Goal: Find specific page/section: Find specific page/section

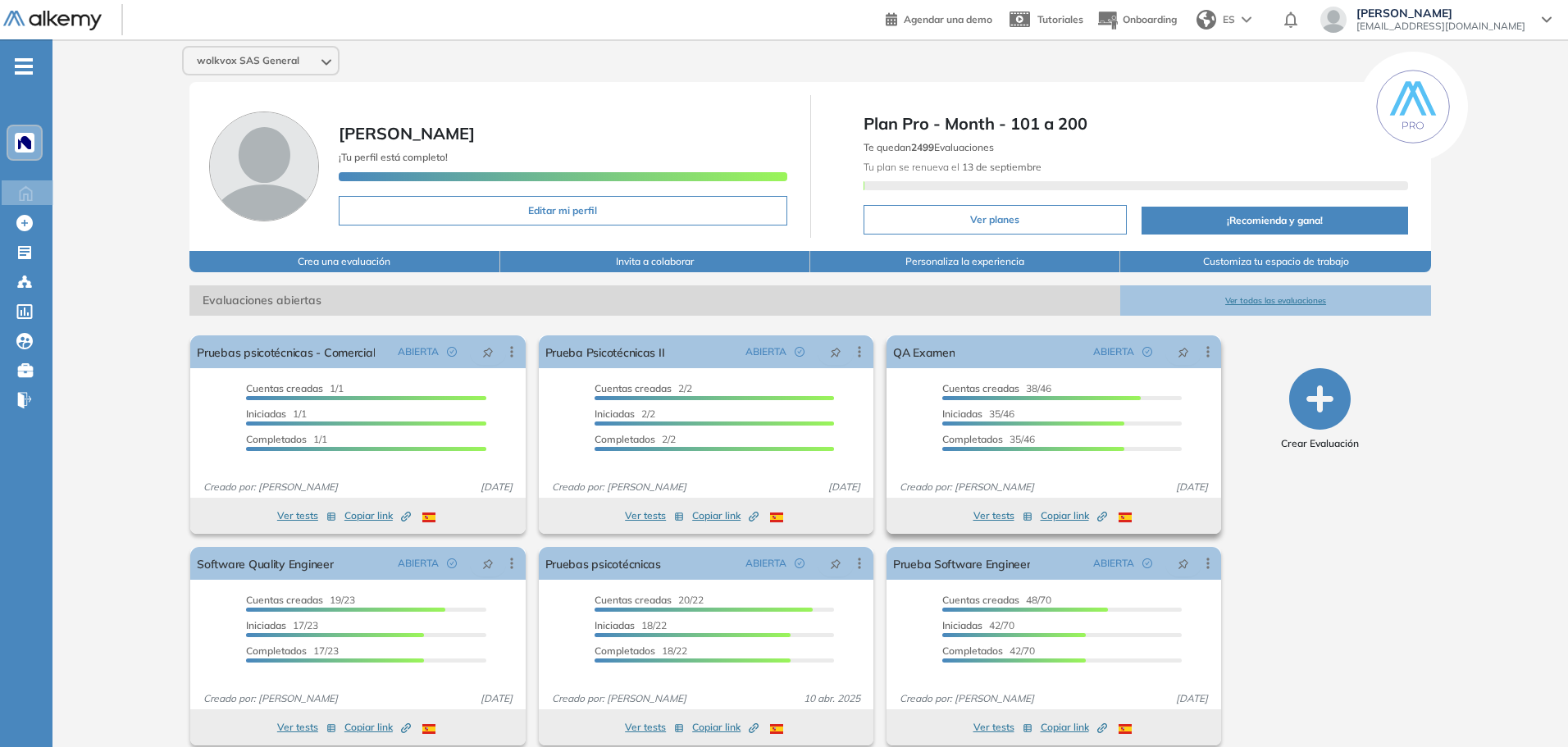
click at [990, 512] on button "Ver tests" at bounding box center [1004, 515] width 59 height 20
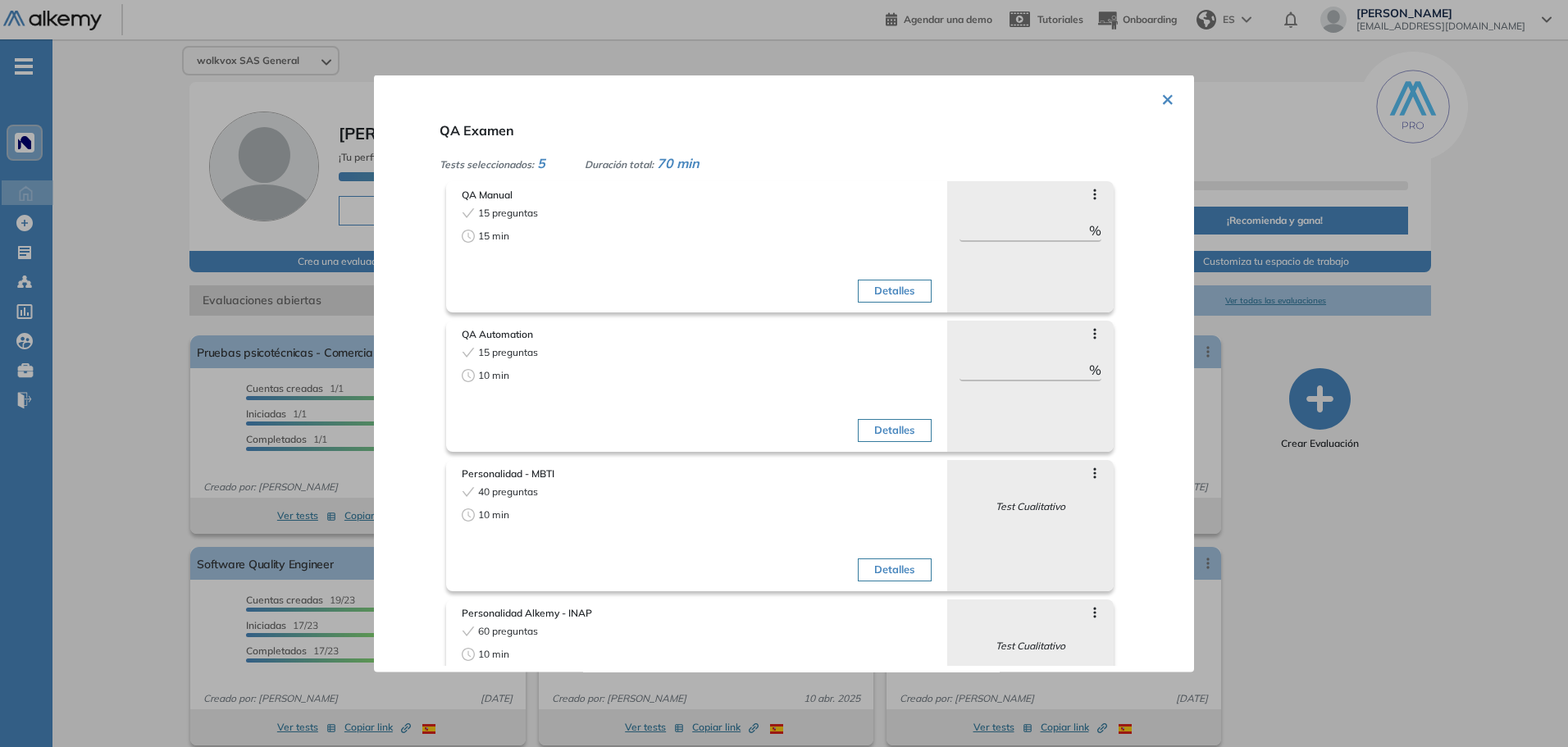
click at [1162, 96] on button "×" at bounding box center [1167, 97] width 13 height 32
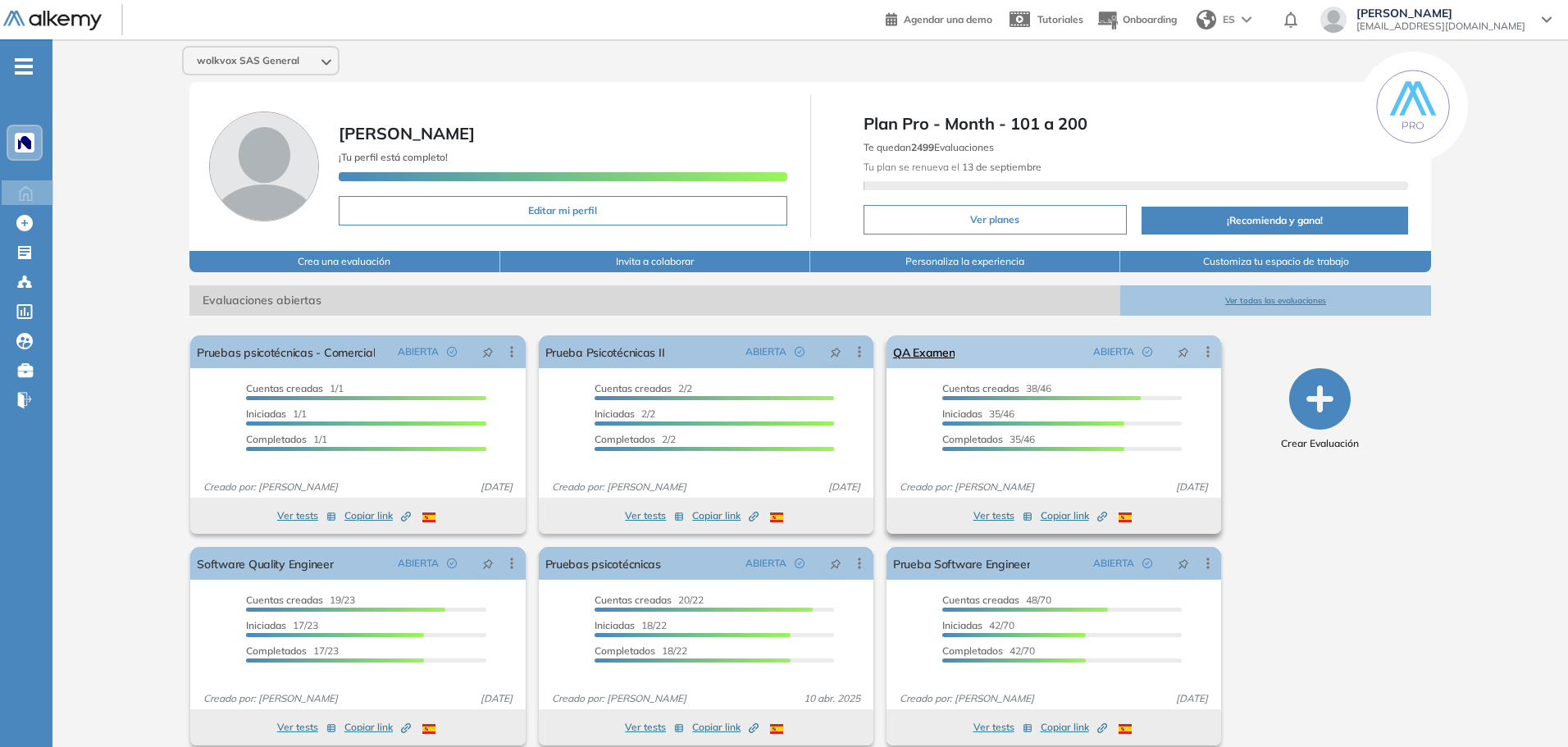
click at [958, 357] on div "QA Examen ABIERTA Editar Los siguientes tests ya no están disponibles o tienen …" at bounding box center [1054, 352] width 335 height 33
click at [936, 355] on link "QA Examen" at bounding box center [924, 352] width 63 height 33
click at [990, 515] on button "Ver tests" at bounding box center [1004, 515] width 59 height 20
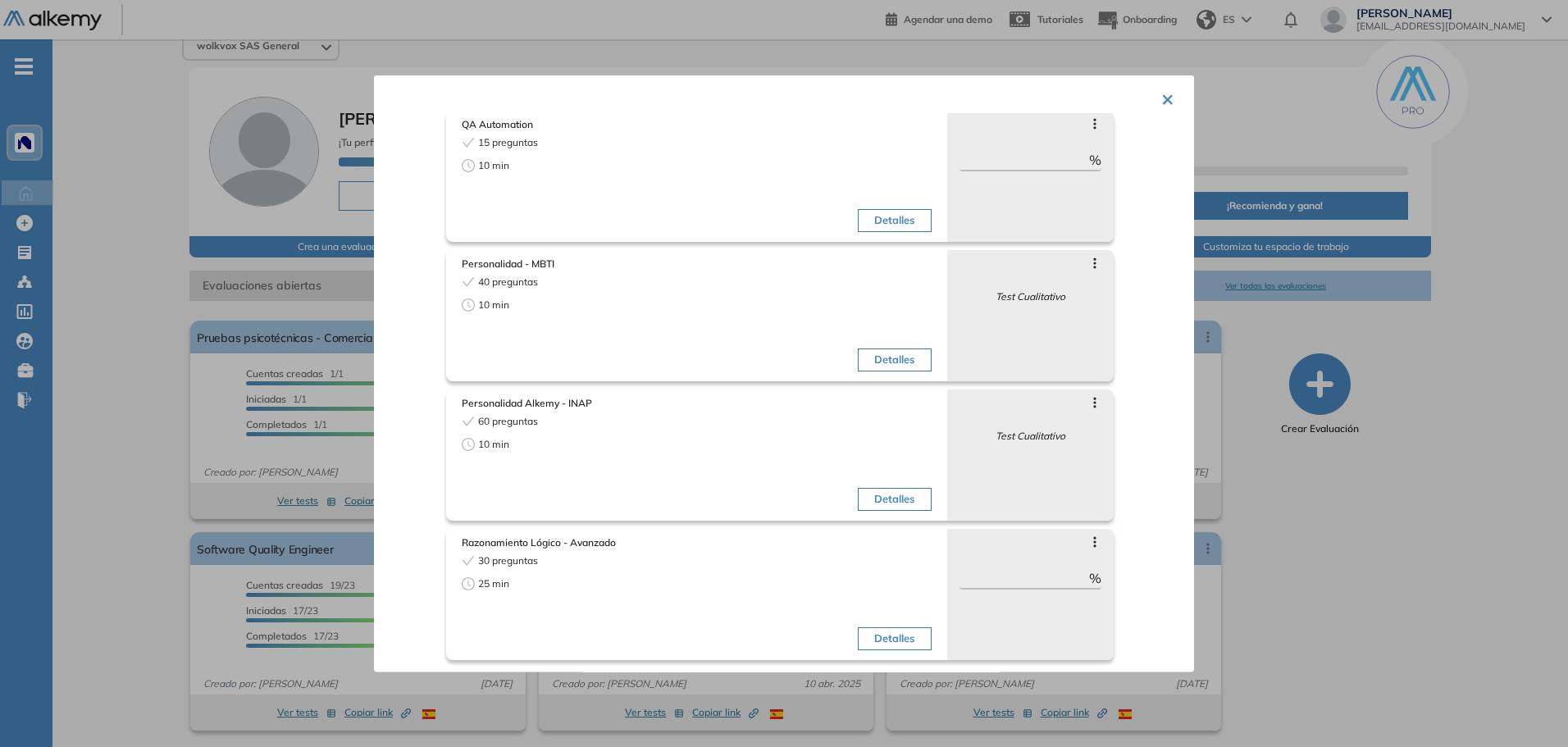
scroll to position [18, 0]
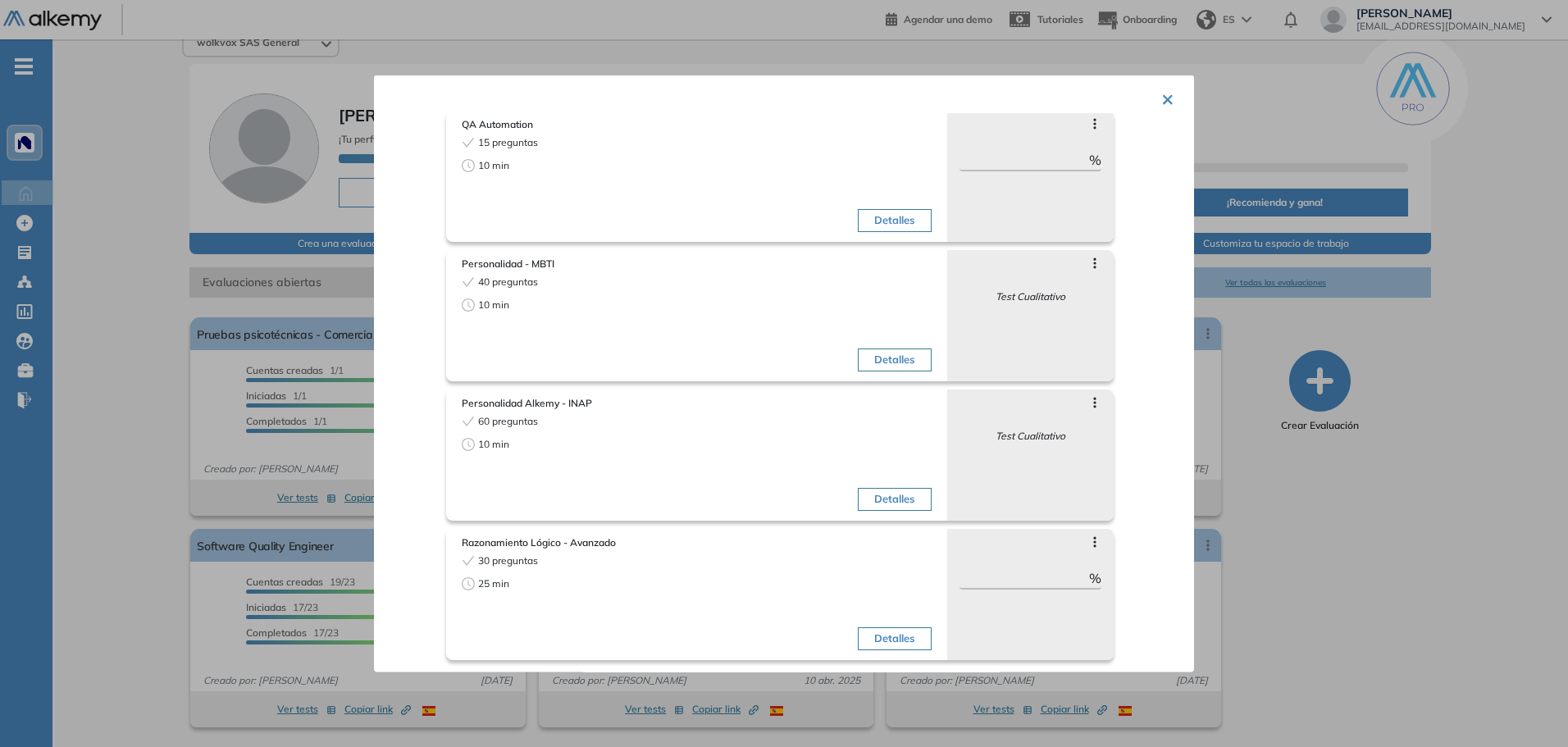
click at [1445, 280] on div at bounding box center [784, 374] width 1568 height 747
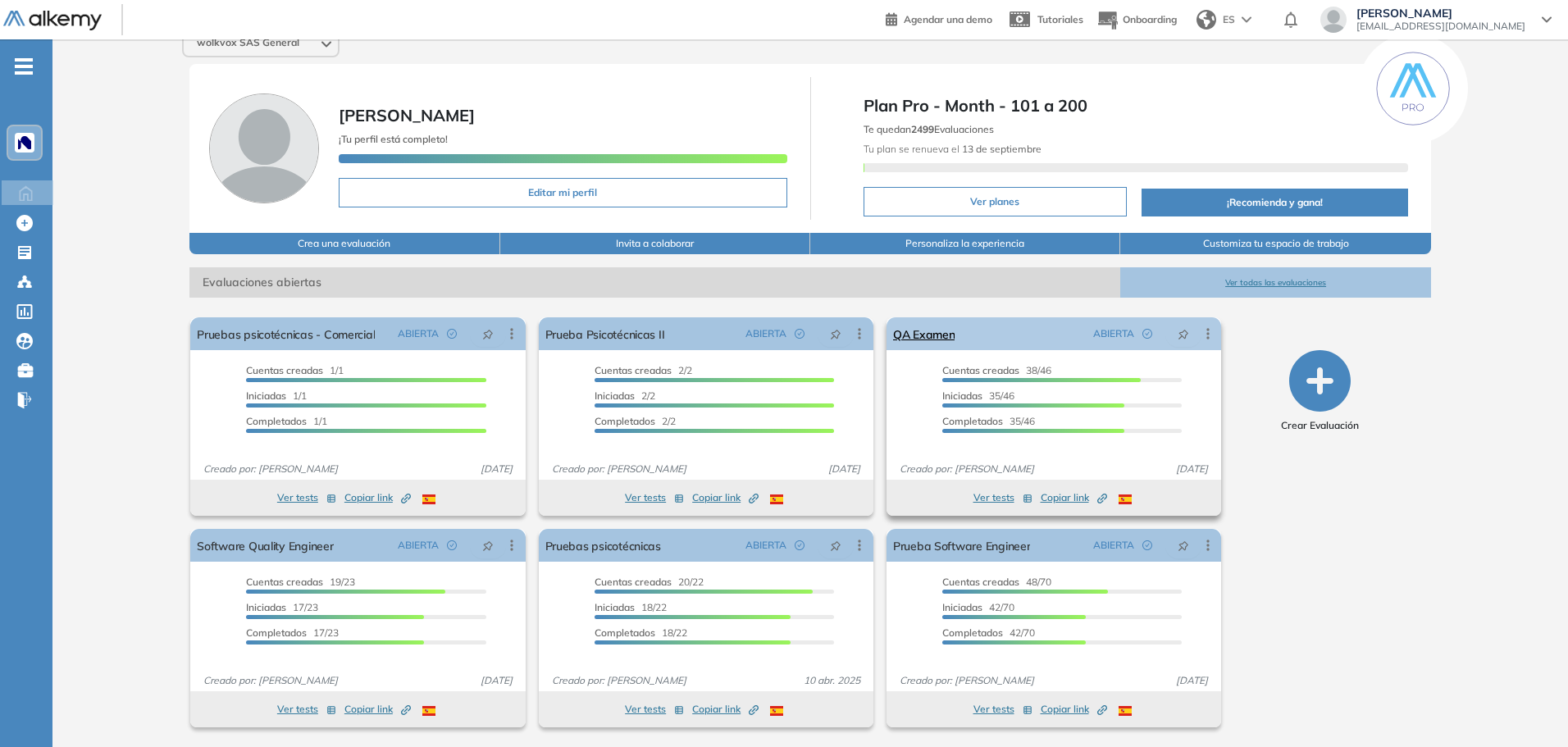
click at [1101, 333] on span "ABIERTA" at bounding box center [1113, 333] width 41 height 15
click at [936, 343] on link "QA Examen" at bounding box center [924, 333] width 63 height 33
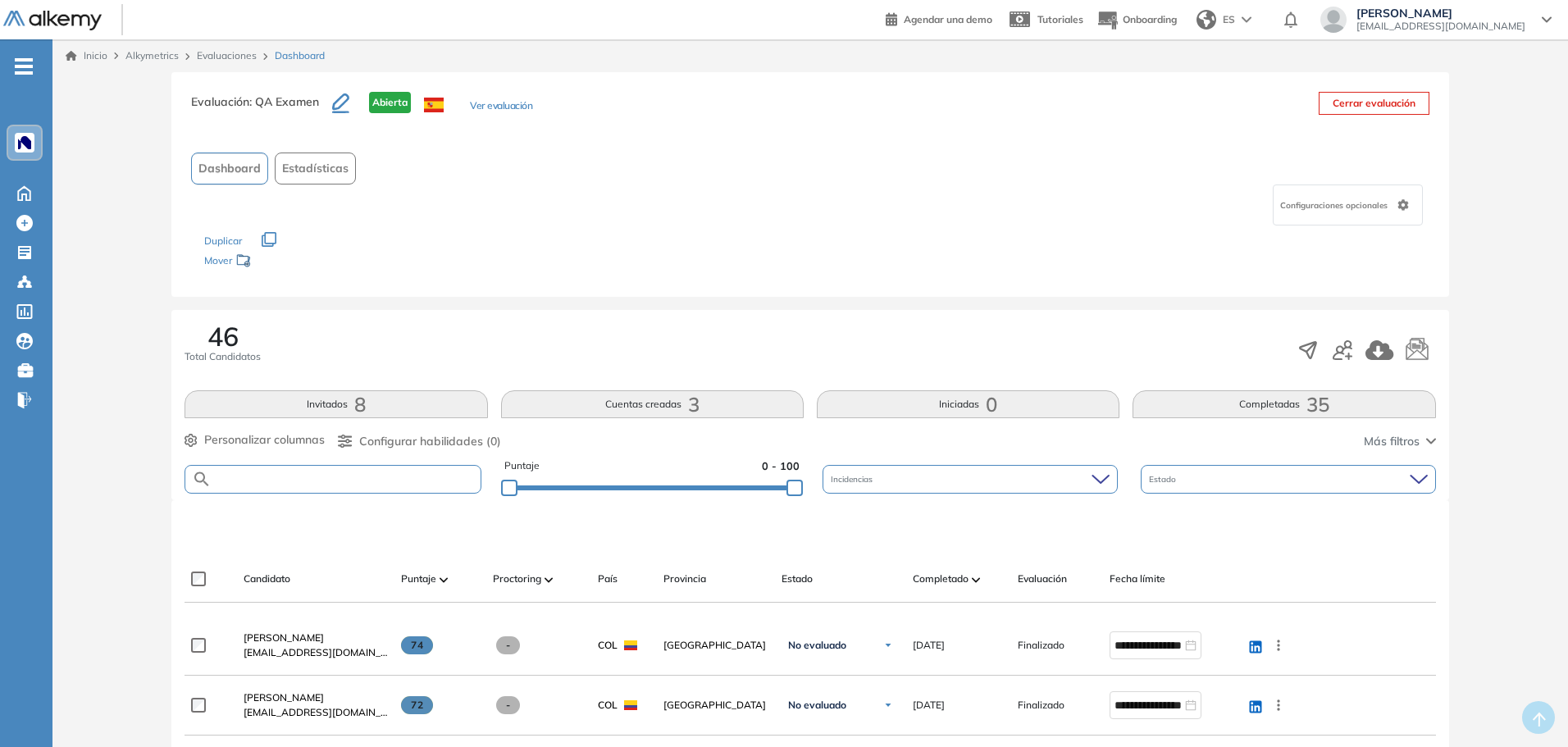
click at [305, 479] on input "text" at bounding box center [346, 479] width 268 height 12
type input "********"
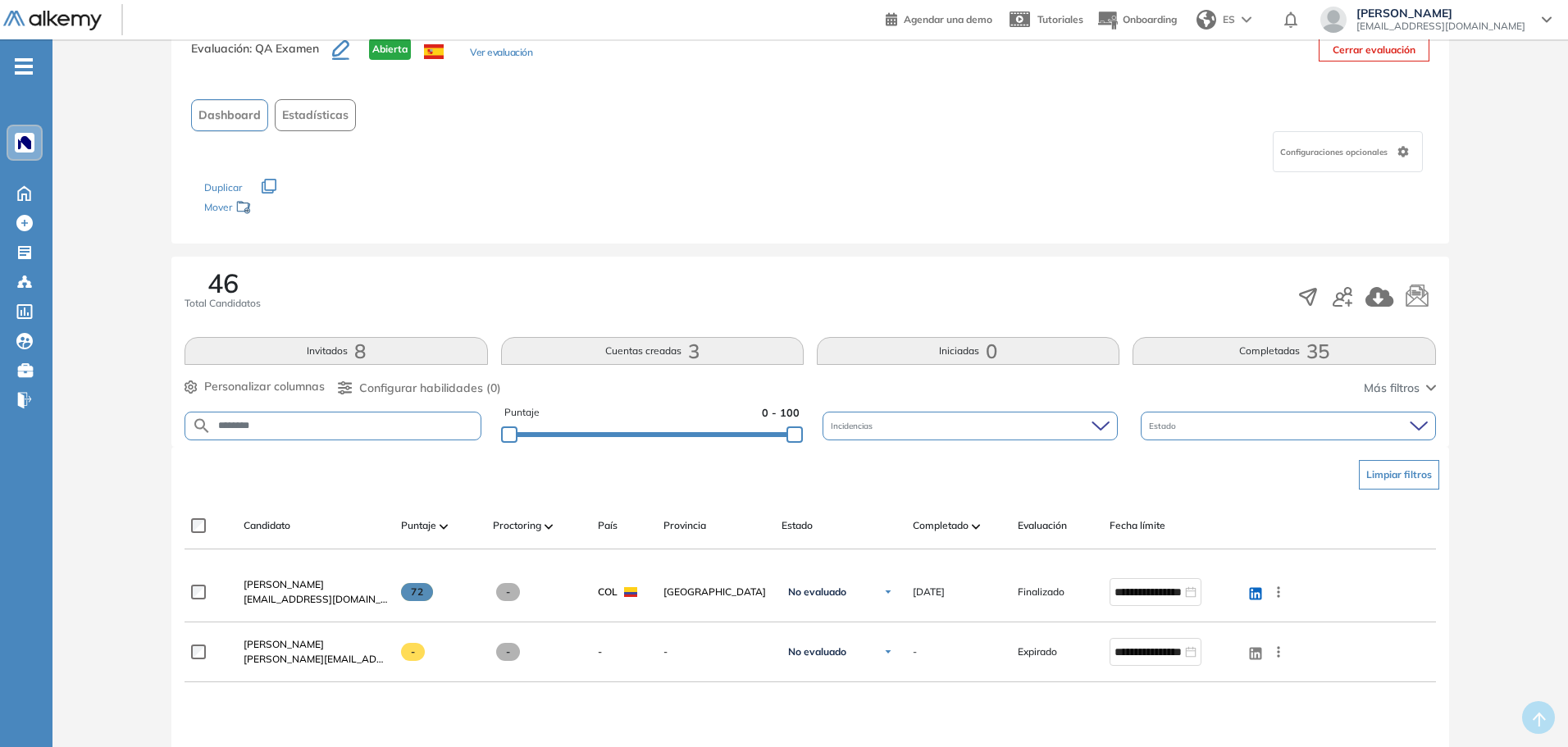
scroll to position [82, 0]
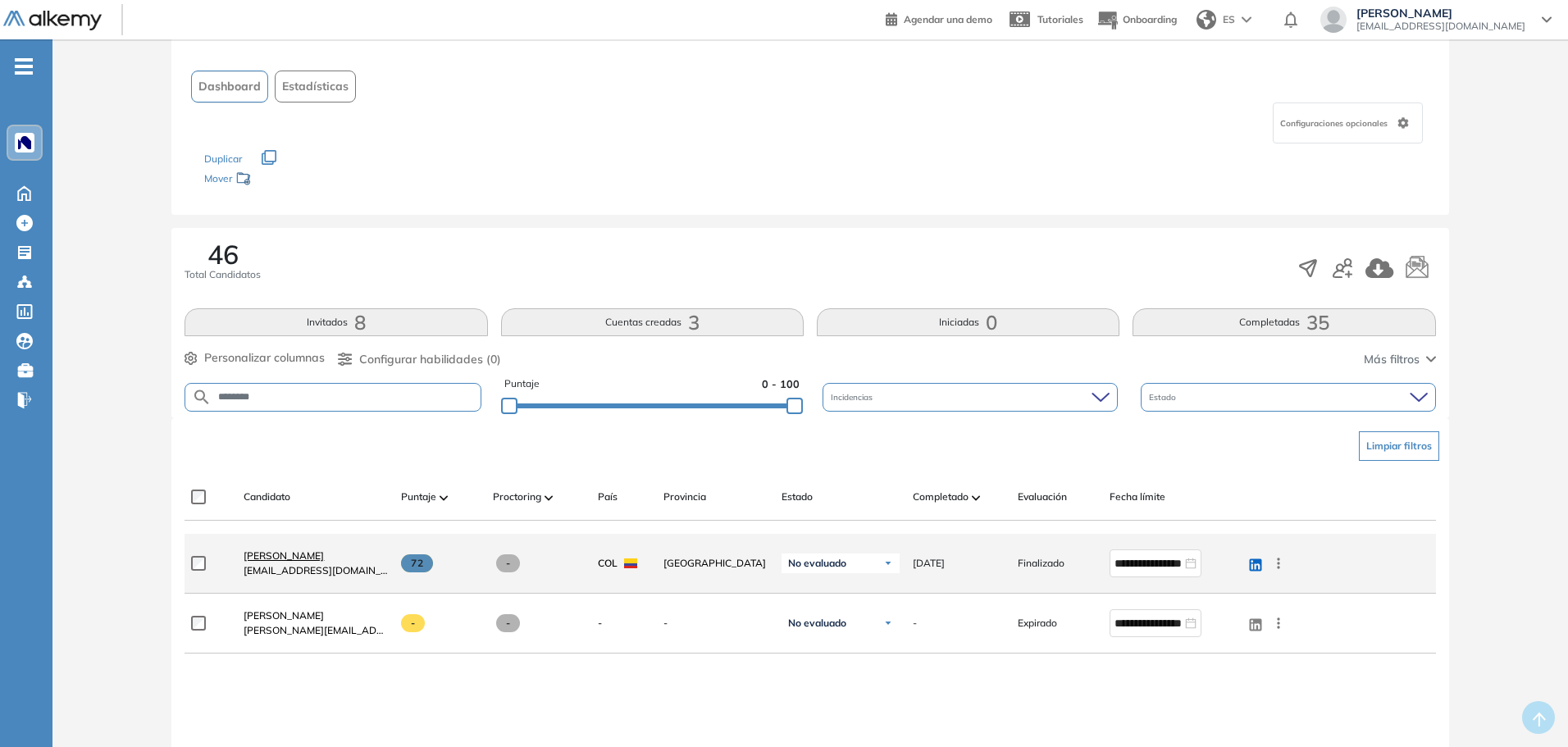
click at [313, 556] on span "[PERSON_NAME]" at bounding box center [284, 555] width 80 height 12
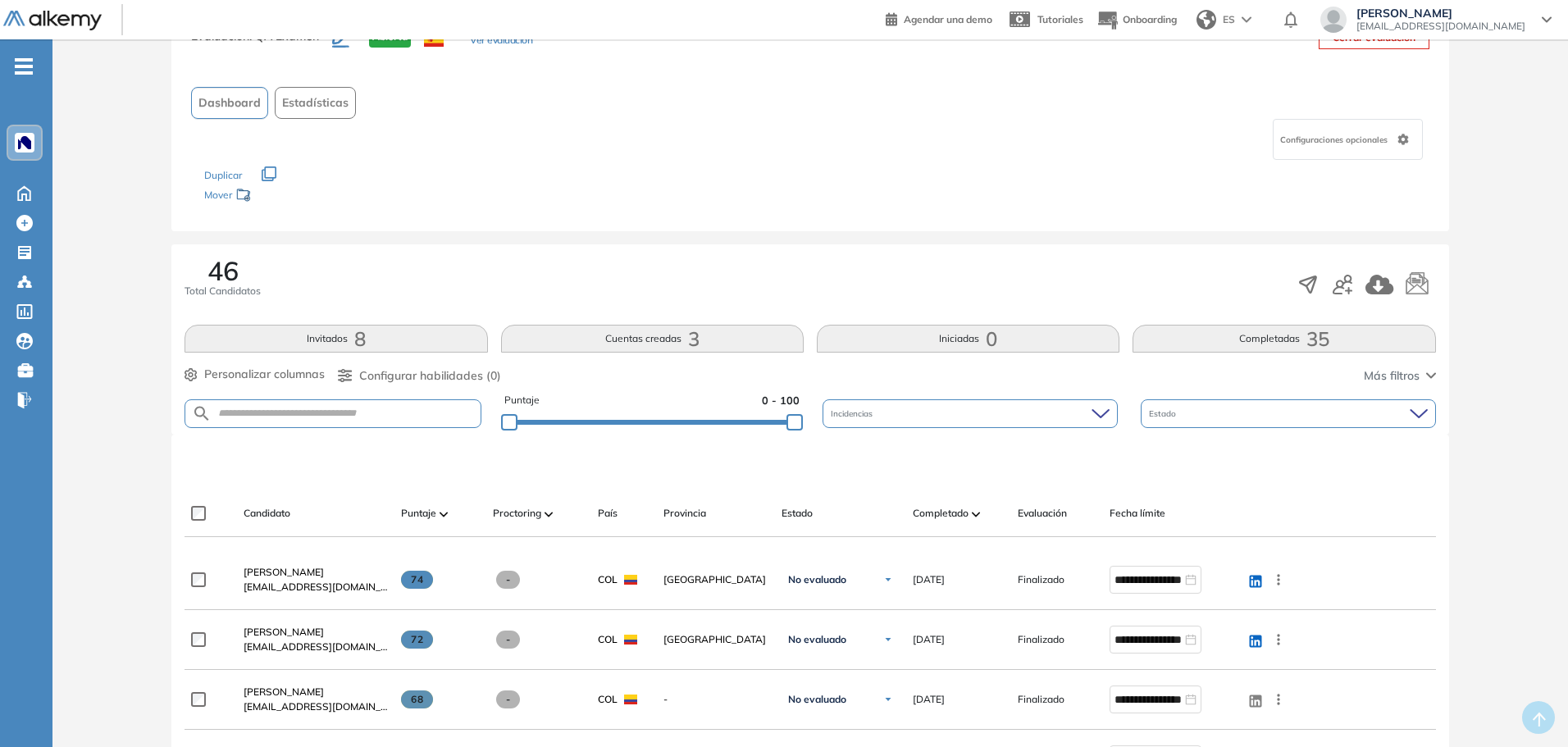
scroll to position [164, 0]
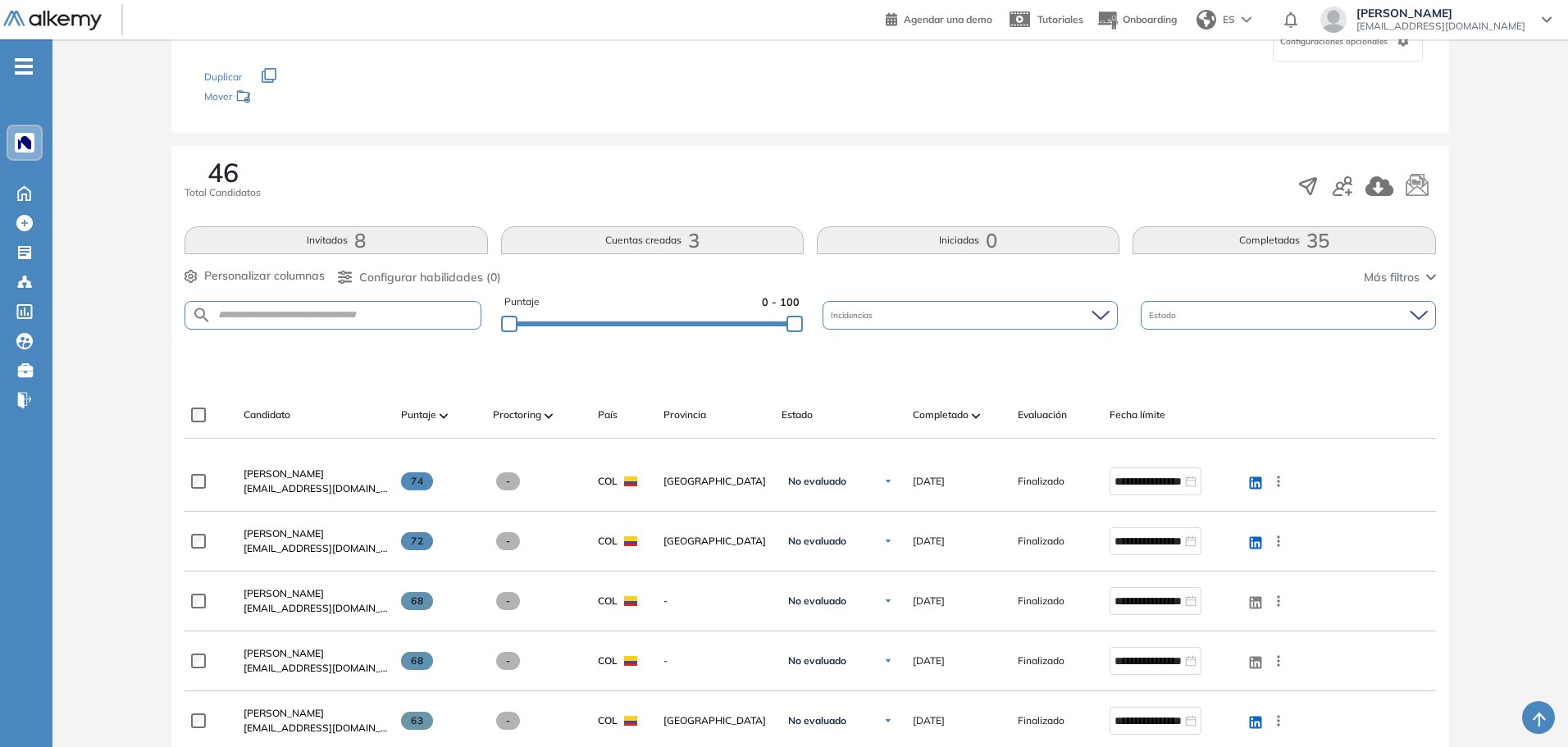
click at [320, 307] on form at bounding box center [333, 315] width 296 height 29
click at [322, 313] on input "text" at bounding box center [346, 315] width 268 height 12
type input "********"
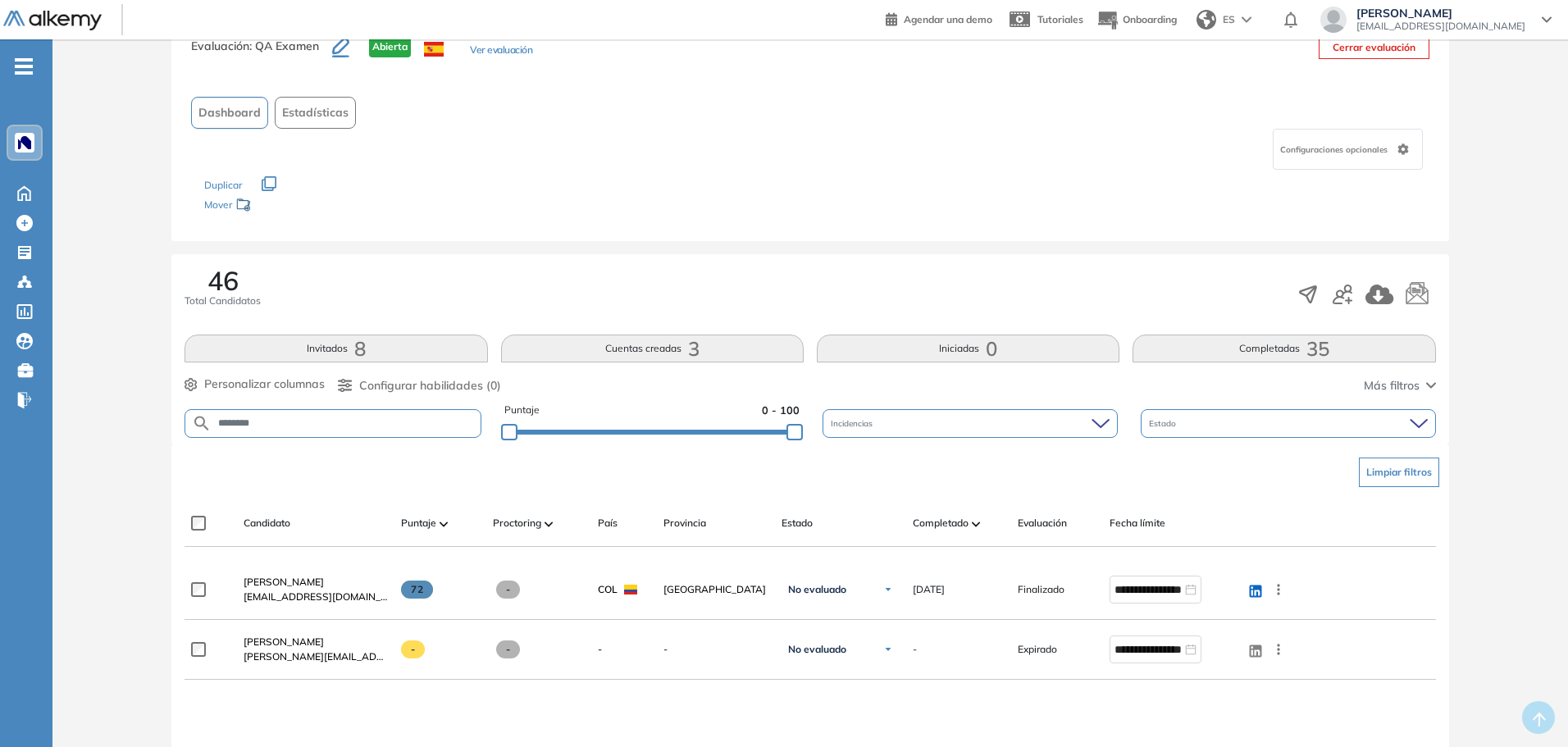
scroll to position [82, 0]
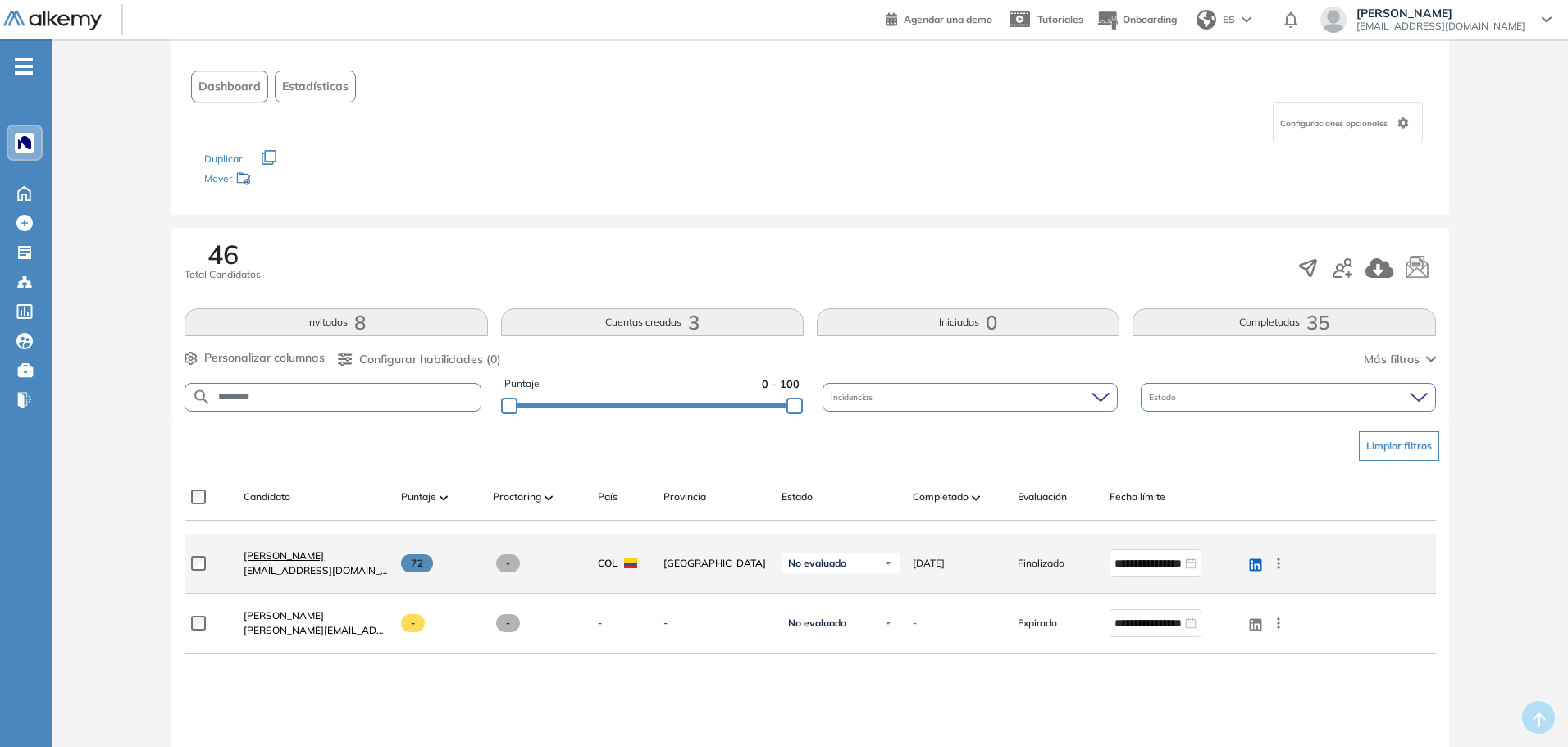
click at [302, 557] on span "[PERSON_NAME]" at bounding box center [284, 555] width 80 height 12
